Goal: Book appointment/travel/reservation

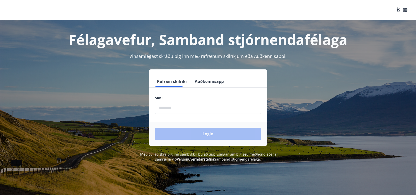
click at [199, 81] on button "Auðkennisapp" at bounding box center [209, 82] width 33 height 12
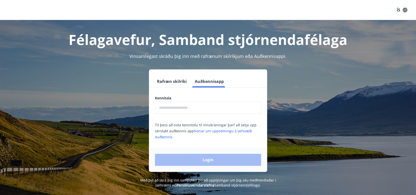
click at [173, 108] on input "text" at bounding box center [208, 108] width 106 height 12
click at [170, 78] on button "Rafræn skilríki" at bounding box center [172, 82] width 34 height 12
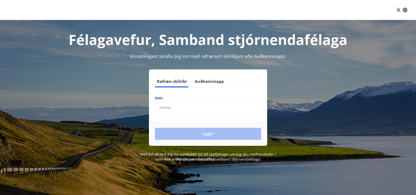
drag, startPoint x: 212, startPoint y: 107, endPoint x: 226, endPoint y: 109, distance: 14.5
click at [212, 107] on input "phone" at bounding box center [208, 108] width 106 height 12
type input "********"
click at [155, 128] on button "Login" at bounding box center [208, 134] width 106 height 12
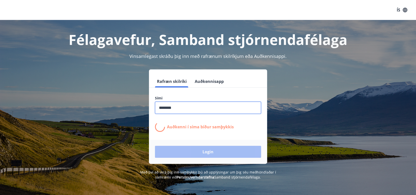
click at [207, 109] on input "phone" at bounding box center [208, 108] width 106 height 12
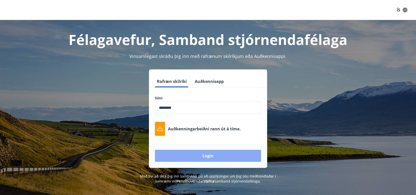
click at [211, 157] on button "Login" at bounding box center [208, 156] width 106 height 12
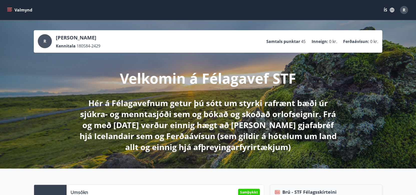
click at [11, 10] on icon "menu" at bounding box center [10, 10] width 6 height 1
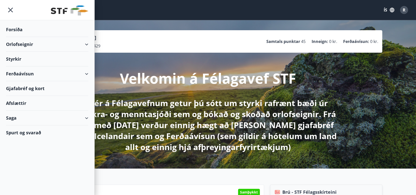
click at [85, 43] on div "Orlofseignir" at bounding box center [47, 44] width 82 height 15
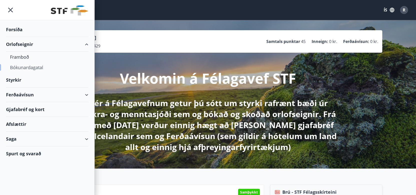
click at [20, 66] on div "Bókunardagatal" at bounding box center [47, 67] width 74 height 11
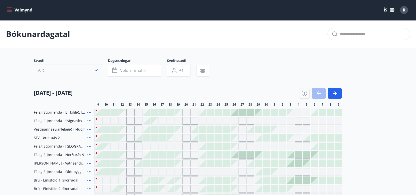
click at [62, 73] on button "Allt" at bounding box center [68, 70] width 68 height 12
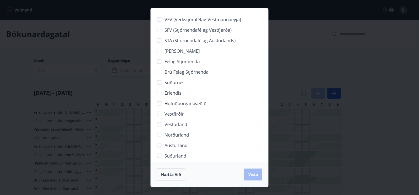
click at [182, 134] on span "Norðurland" at bounding box center [177, 135] width 25 height 7
click at [259, 178] on button "Vista" at bounding box center [253, 175] width 18 height 12
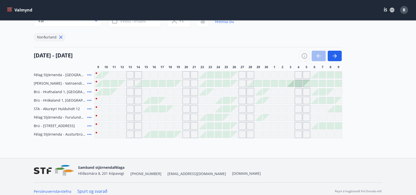
scroll to position [50, 0]
click at [274, 93] on div "Gráir dagar eru ekki bókanlegir" at bounding box center [274, 92] width 8 height 8
click at [89, 74] on icon at bounding box center [89, 75] width 6 height 6
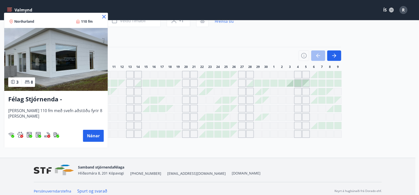
click at [104, 15] on icon at bounding box center [104, 17] width 6 height 6
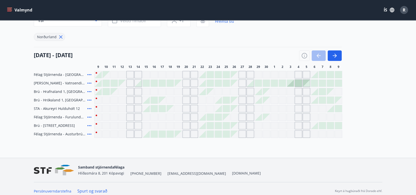
click at [90, 117] on icon at bounding box center [89, 117] width 4 height 1
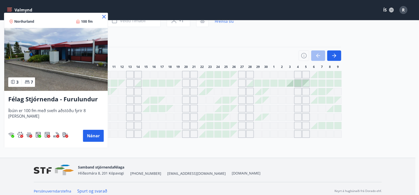
click at [105, 16] on icon at bounding box center [104, 17] width 6 height 6
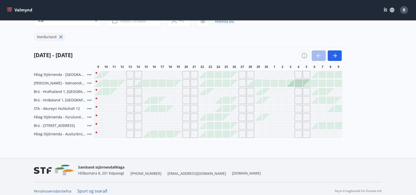
click at [88, 134] on icon at bounding box center [89, 134] width 4 height 1
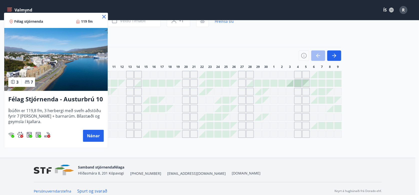
click at [104, 18] on icon at bounding box center [104, 17] width 6 height 6
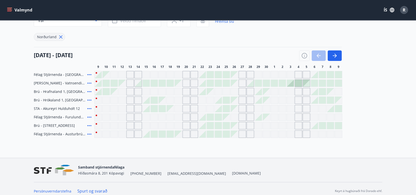
click at [324, 128] on div at bounding box center [322, 125] width 7 height 7
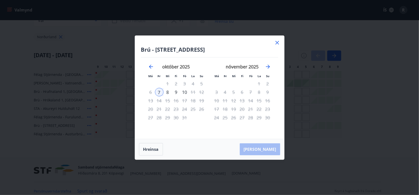
click at [179, 92] on div "9" at bounding box center [176, 92] width 9 height 9
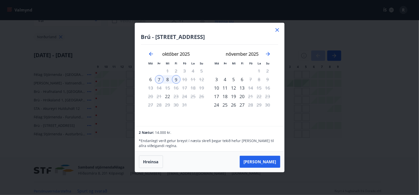
click at [170, 82] on div "8" at bounding box center [168, 79] width 9 height 9
click at [279, 31] on icon at bounding box center [277, 30] width 6 height 6
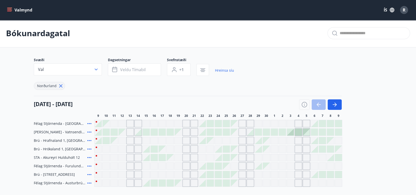
scroll to position [0, 0]
